Goal: Check status: Check status

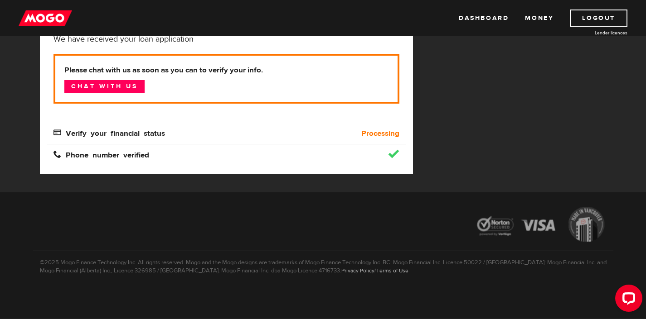
scroll to position [79, 0]
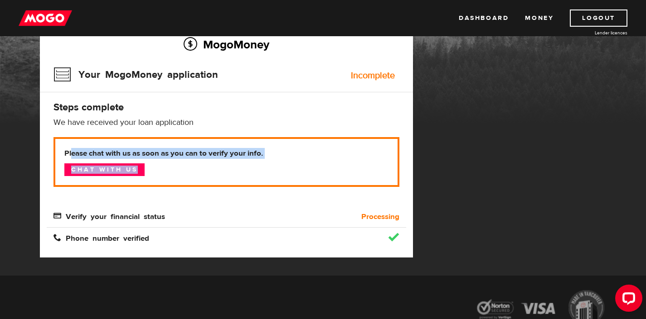
drag, startPoint x: 83, startPoint y: 150, endPoint x: 217, endPoint y: 167, distance: 134.4
click at [235, 170] on p "Please chat with us as soon as you can to verify your info. Chat with us" at bounding box center [226, 162] width 346 height 50
drag, startPoint x: 217, startPoint y: 167, endPoint x: 156, endPoint y: 147, distance: 63.6
click at [105, 152] on p "Please chat with us as soon as you can to verify your info. Chat with us" at bounding box center [226, 162] width 346 height 50
drag, startPoint x: 156, startPoint y: 147, endPoint x: 256, endPoint y: 170, distance: 102.4
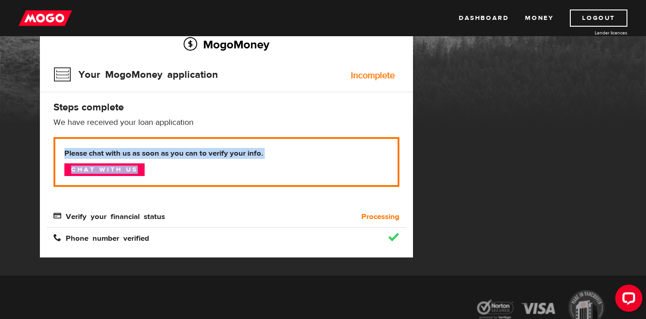
click at [256, 170] on p "Please chat with us as soon as you can to verify your info. Chat with us" at bounding box center [226, 162] width 346 height 50
drag, startPoint x: 256, startPoint y: 170, endPoint x: 167, endPoint y: 174, distance: 88.9
click at [256, 170] on p "Please chat with us as soon as you can to verify your info. Chat with us" at bounding box center [226, 162] width 346 height 50
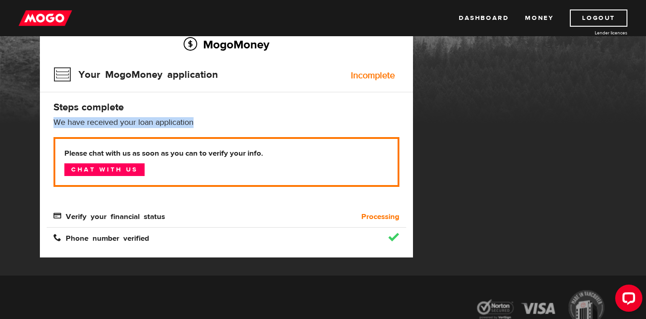
drag, startPoint x: 48, startPoint y: 126, endPoint x: 226, endPoint y: 126, distance: 178.1
click at [226, 126] on div "MogoMoney Your MogoMoney application Incomplete Steps complete We have received…" at bounding box center [226, 139] width 373 height 238
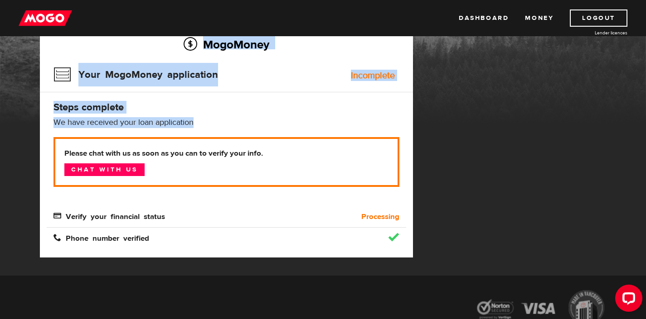
drag, startPoint x: 48, startPoint y: 119, endPoint x: 15, endPoint y: 115, distance: 32.9
click at [15, 115] on div "MogoMoney MogoMoney Your MogoMoney application Expired Your MogoMoney credit de…" at bounding box center [323, 116] width 646 height 319
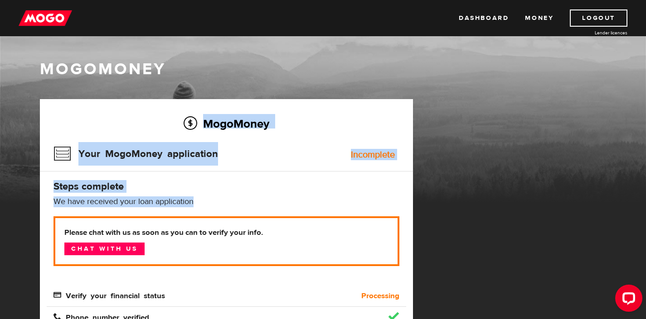
click at [184, 145] on h3 "Your MogoMoney application" at bounding box center [135, 154] width 164 height 24
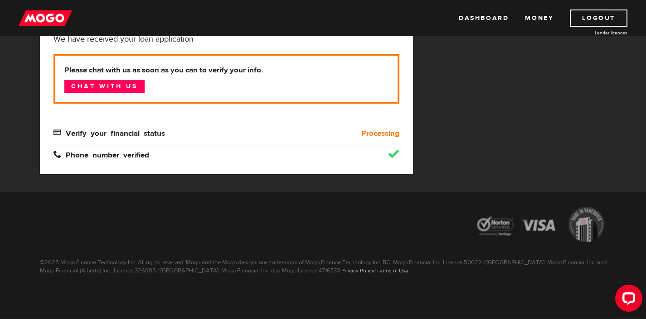
scroll to position [77, 0]
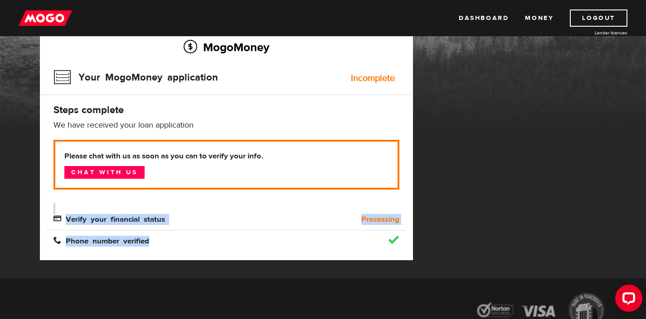
drag, startPoint x: 372, startPoint y: 232, endPoint x: 353, endPoint y: 228, distance: 19.4
click at [401, 238] on div "MogoMoney Your MogoMoney application Incomplete Steps complete We have received…" at bounding box center [226, 142] width 373 height 238
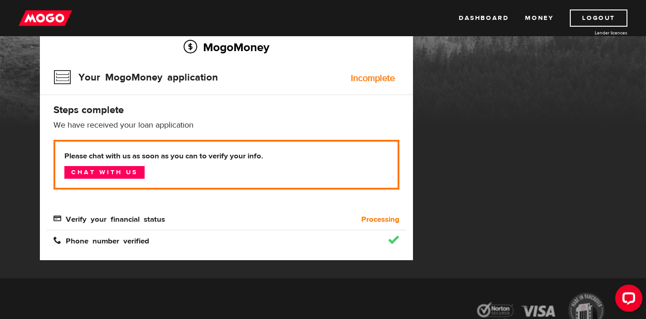
click at [333, 216] on div "Processing" at bounding box center [361, 219] width 90 height 11
click at [131, 173] on link "Chat with us" at bounding box center [104, 172] width 80 height 13
